Goal: Information Seeking & Learning: Learn about a topic

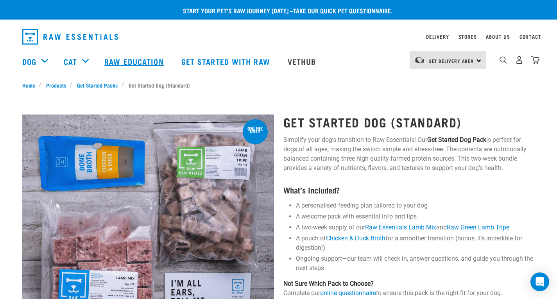
click at [143, 70] on link "Raw Education" at bounding box center [135, 61] width 77 height 31
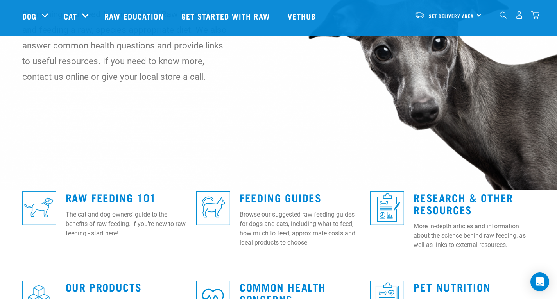
scroll to position [109, 0]
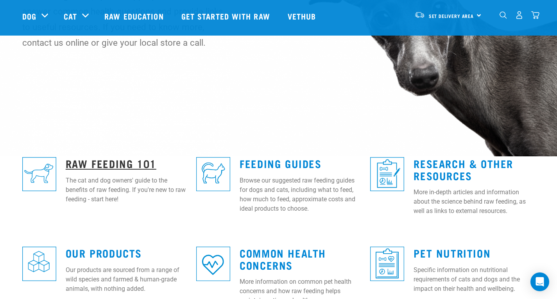
click at [100, 163] on link "Raw Feeding 101" at bounding box center [111, 163] width 91 height 6
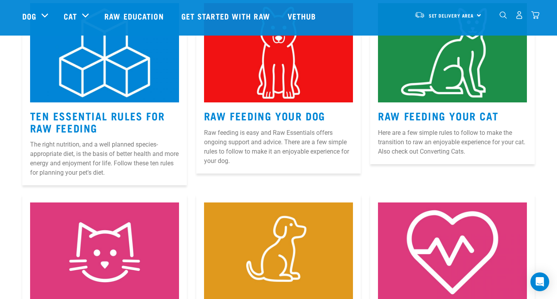
scroll to position [375, 0]
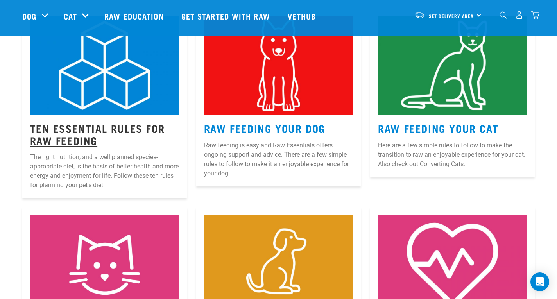
click at [66, 141] on link "Ten Essential Rules for Raw Feeding" at bounding box center [97, 134] width 135 height 18
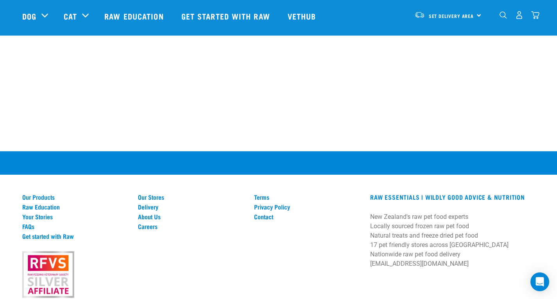
scroll to position [672, 0]
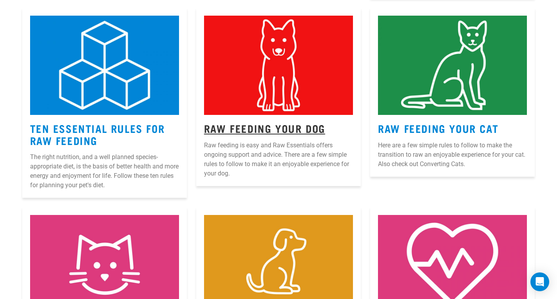
click at [284, 127] on link "Raw Feeding Your Dog" at bounding box center [264, 128] width 121 height 6
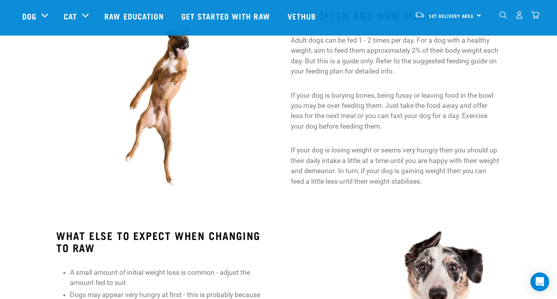
scroll to position [578, 0]
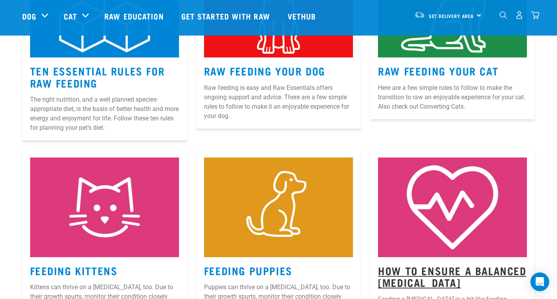
click at [469, 276] on link "How to Ensure a Balanced [MEDICAL_DATA]" at bounding box center [452, 276] width 148 height 18
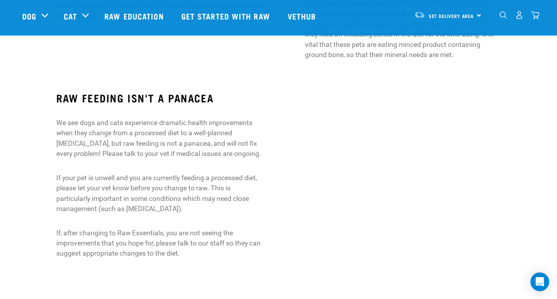
scroll to position [594, 0]
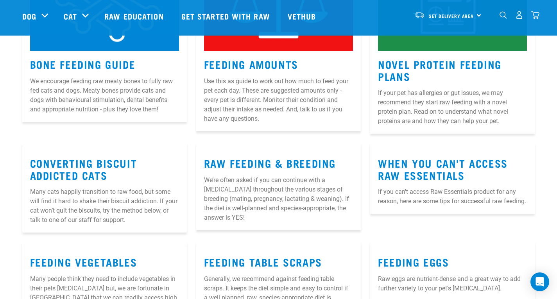
scroll to position [839, 0]
